Goal: Information Seeking & Learning: Learn about a topic

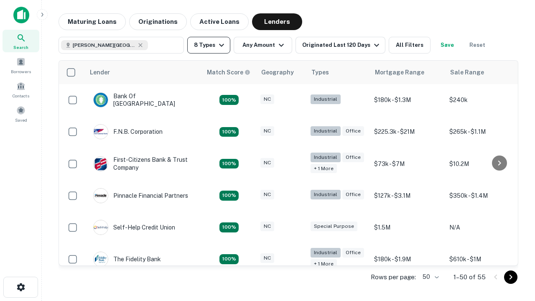
click at [209, 45] on button "8 Types" at bounding box center [208, 45] width 43 height 17
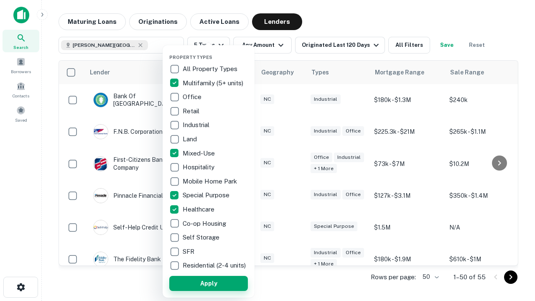
click at [209, 283] on button "Apply" at bounding box center [208, 283] width 79 height 15
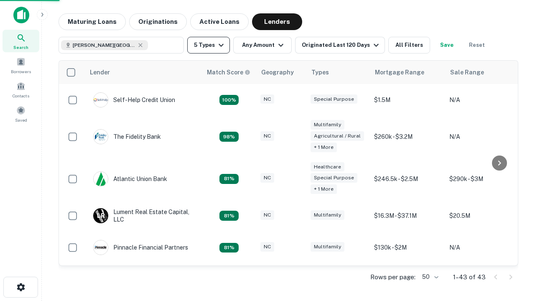
click at [209, 45] on button "5 Types" at bounding box center [208, 45] width 43 height 17
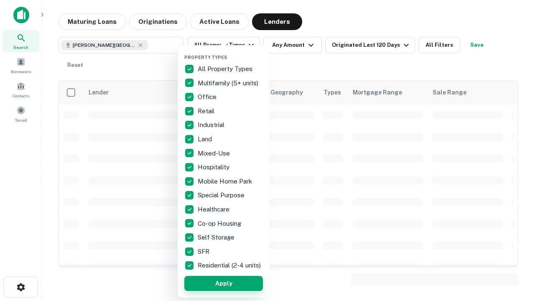
click at [224, 283] on button "Apply" at bounding box center [223, 283] width 79 height 15
